Goal: Task Accomplishment & Management: Manage account settings

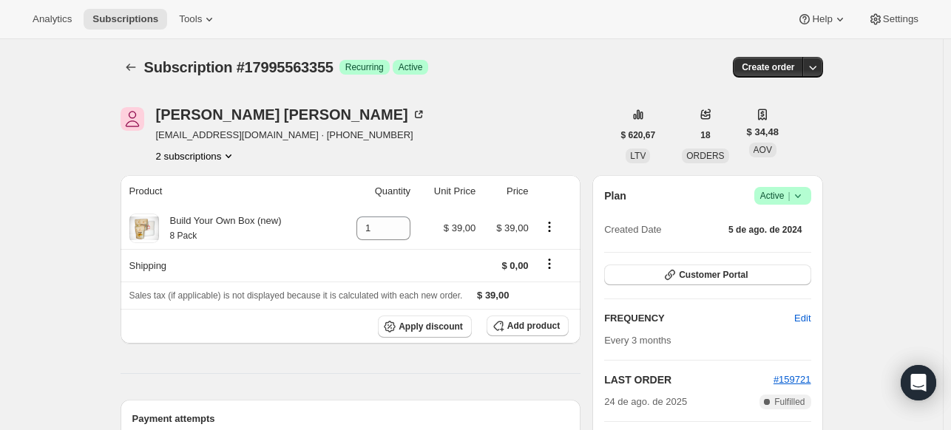
click at [804, 197] on icon at bounding box center [797, 195] width 15 height 15
click at [126, 67] on icon "Subscriptions" at bounding box center [130, 67] width 15 height 15
